Goal: Transaction & Acquisition: Purchase product/service

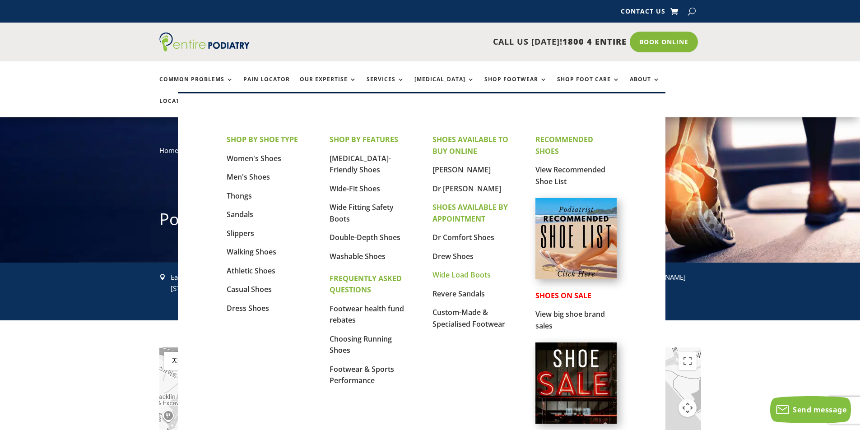
click at [486, 276] on link "Wide Load Boots" at bounding box center [462, 275] width 58 height 10
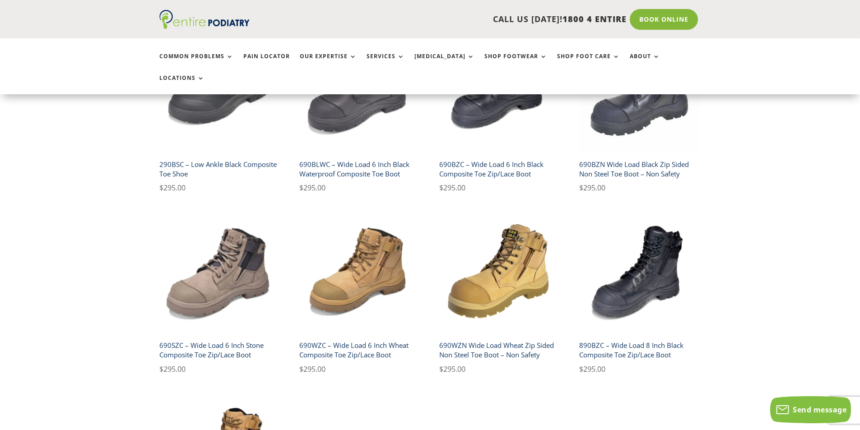
scroll to position [289, 0]
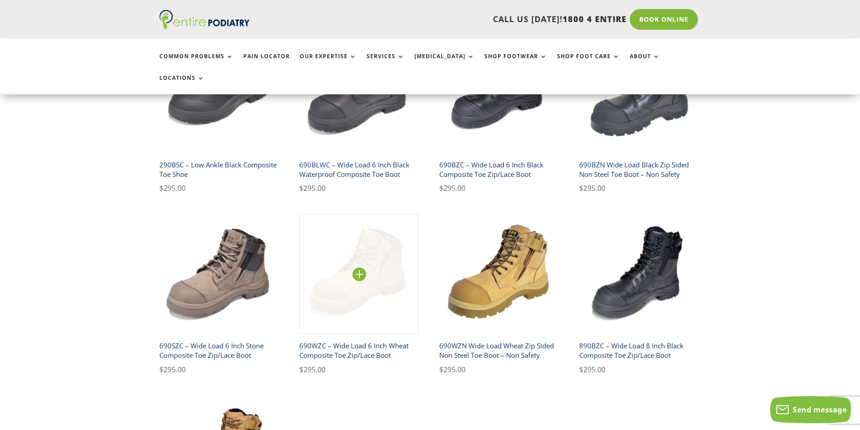
click at [392, 242] on img at bounding box center [359, 275] width 120 height 120
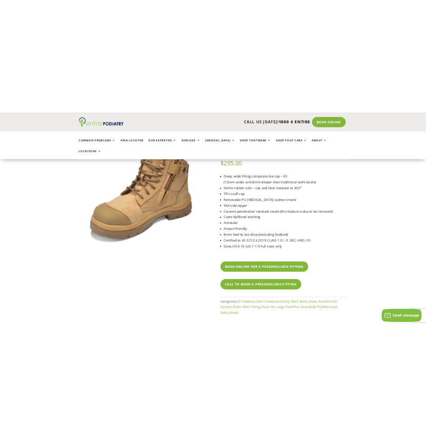
scroll to position [108, 0]
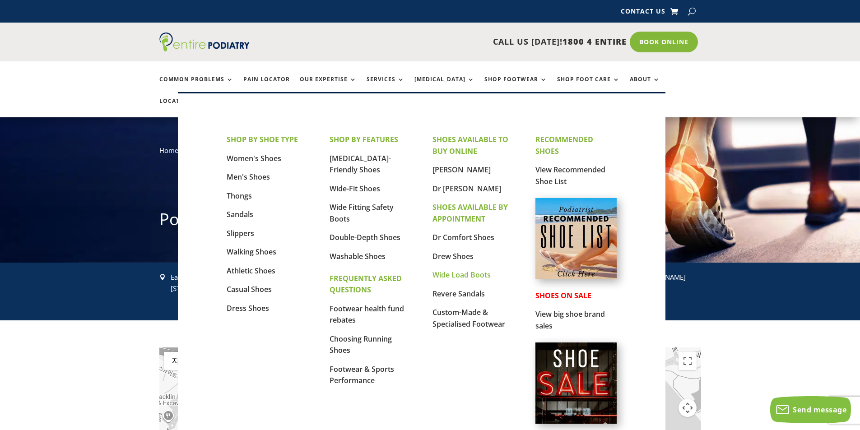
click at [470, 279] on link "Wide Load Boots" at bounding box center [462, 275] width 58 height 10
